Goal: Check status: Check status

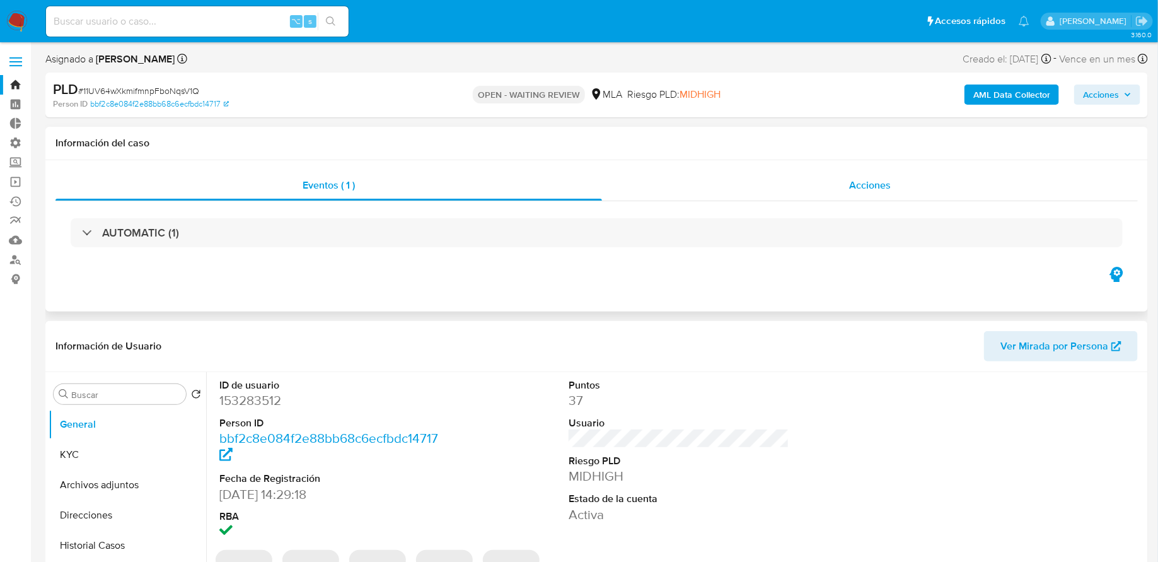
click at [670, 177] on div "Acciones" at bounding box center [870, 185] width 536 height 30
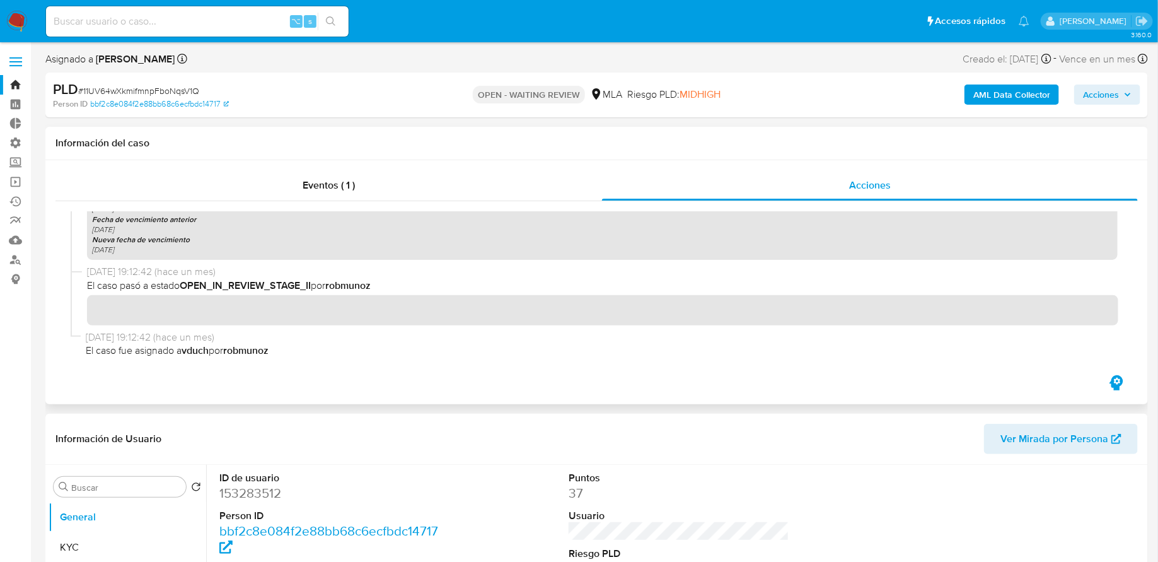
select select "10"
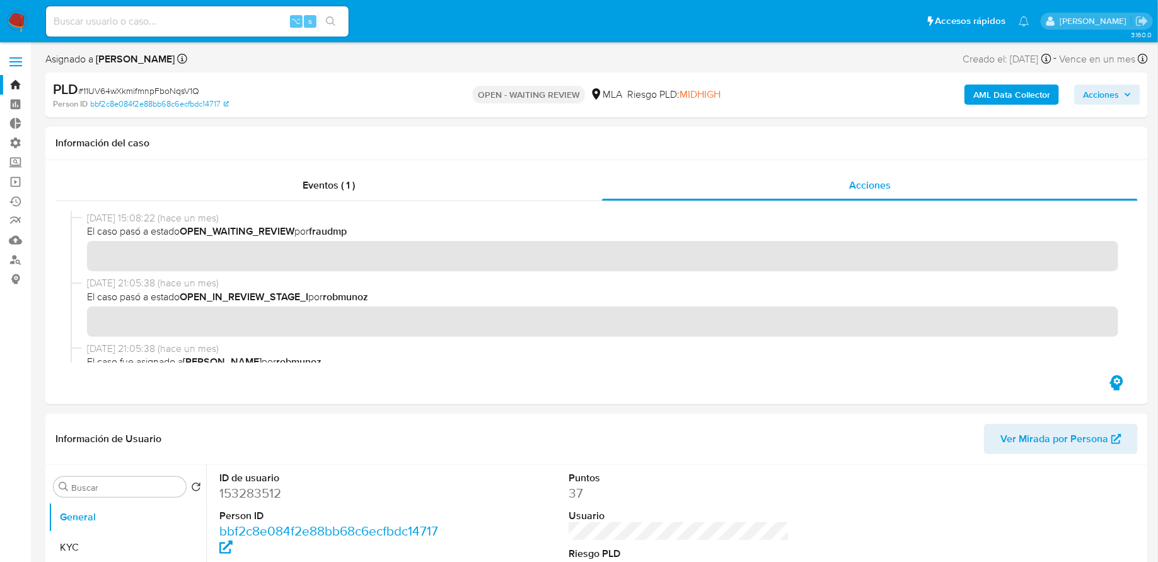
click at [148, 30] on div "⌥ s" at bounding box center [197, 21] width 303 height 30
click at [138, 20] on input at bounding box center [197, 21] width 303 height 16
paste input "bDrw6r22L2P1xgb8DlEX3gVu"
type input "bDrw6r22L2P1xgb8DlEX3gVu"
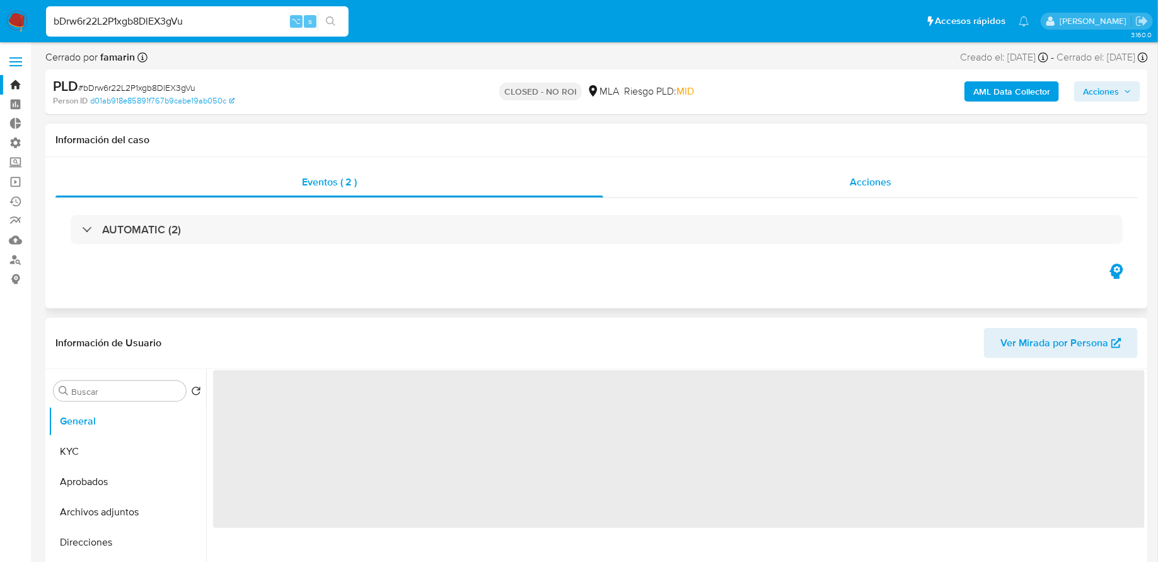
select select "10"
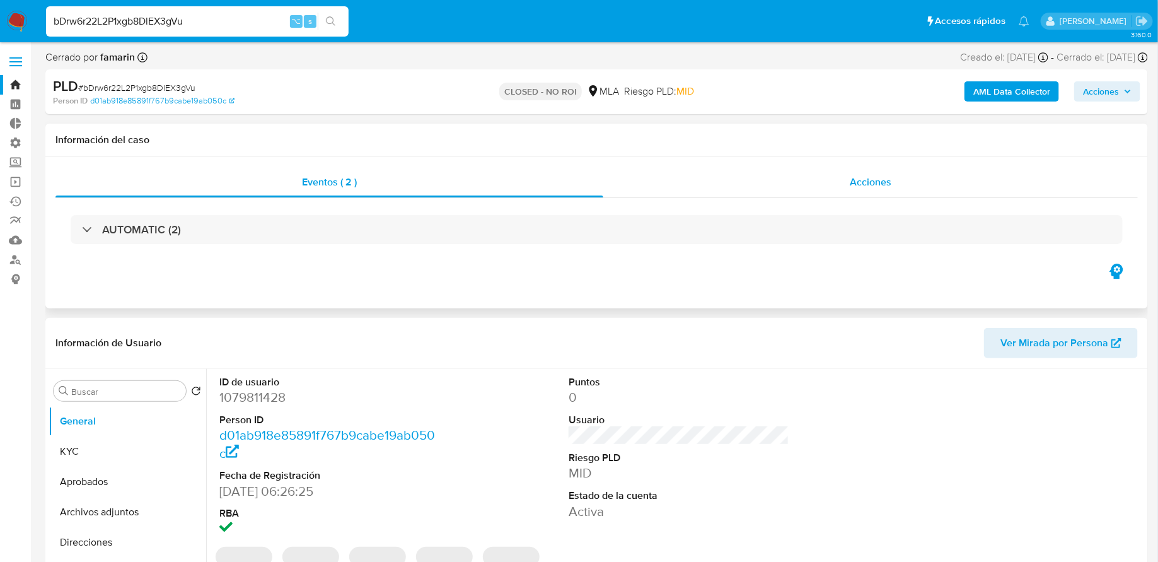
click at [663, 182] on div "Acciones" at bounding box center [870, 182] width 535 height 30
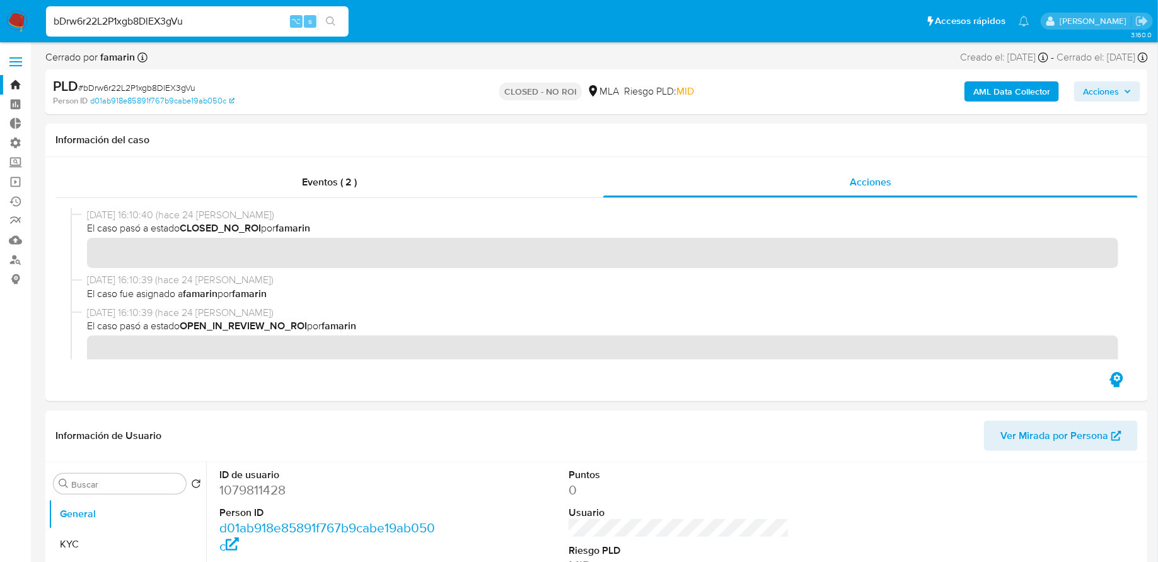
click at [171, 15] on input "bDrw6r22L2P1xgb8DlEX3gVu" at bounding box center [197, 21] width 303 height 16
paste input "p5T807jVLAscGUt8qDQlje3f"
type input "p5T807jVLAscGUt8qDQlje3f"
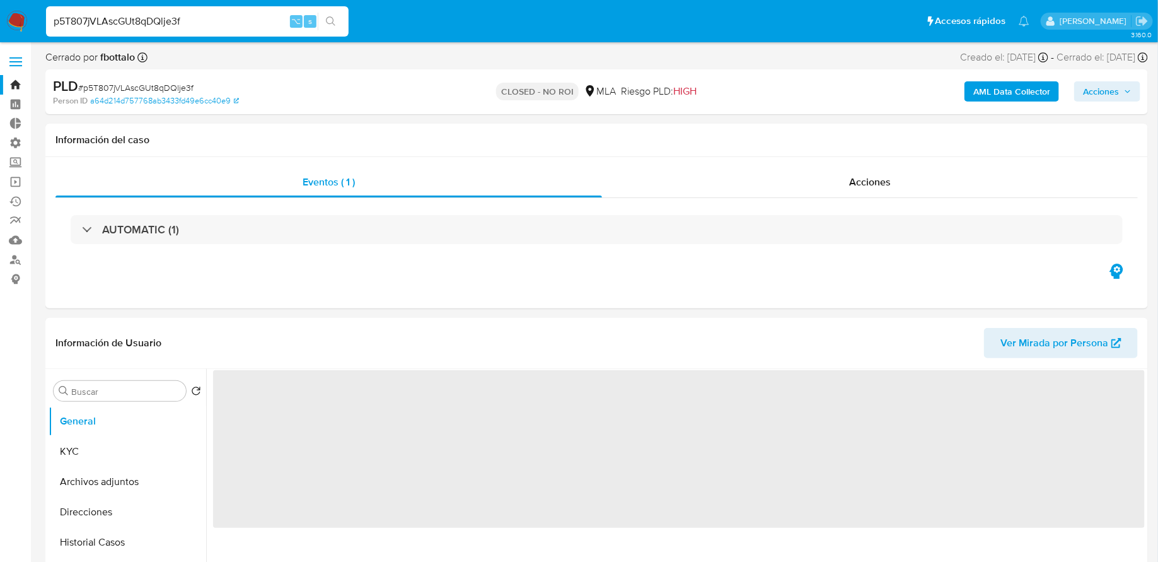
select select "10"
